Goal: Browse casually

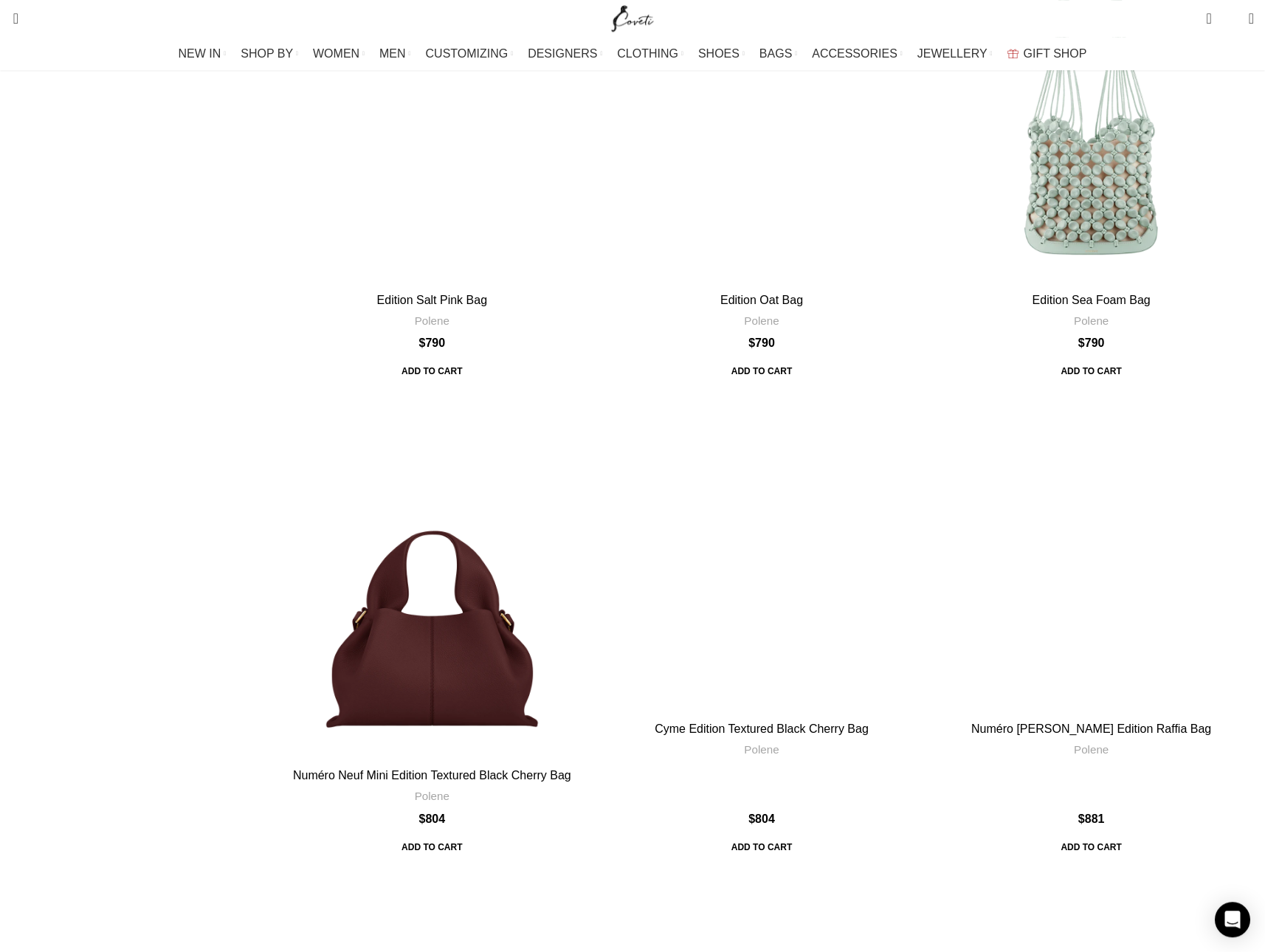
scroll to position [1767, 0]
